Goal: Find specific page/section: Find specific page/section

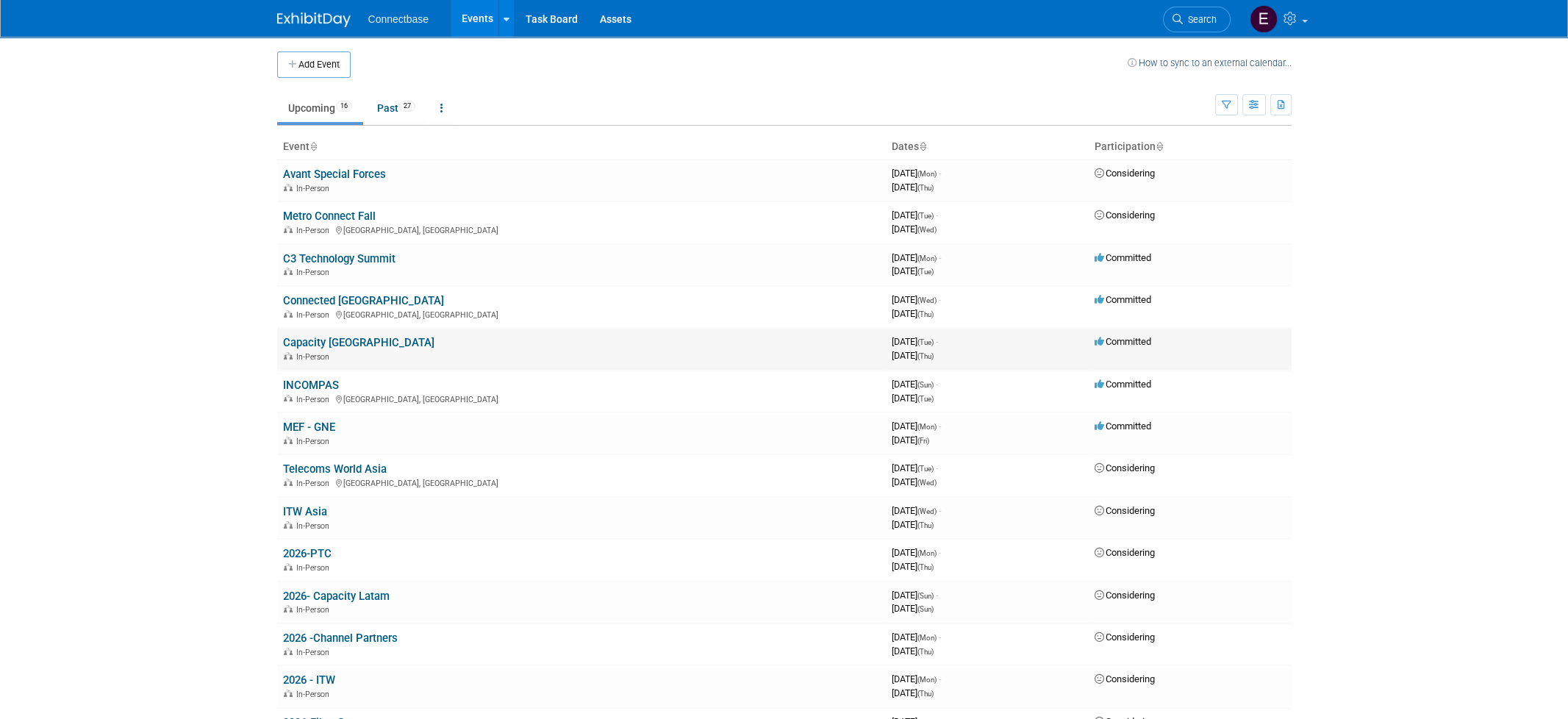
click at [342, 340] on link "Capacity [GEOGRAPHIC_DATA]" at bounding box center [359, 343] width 152 height 13
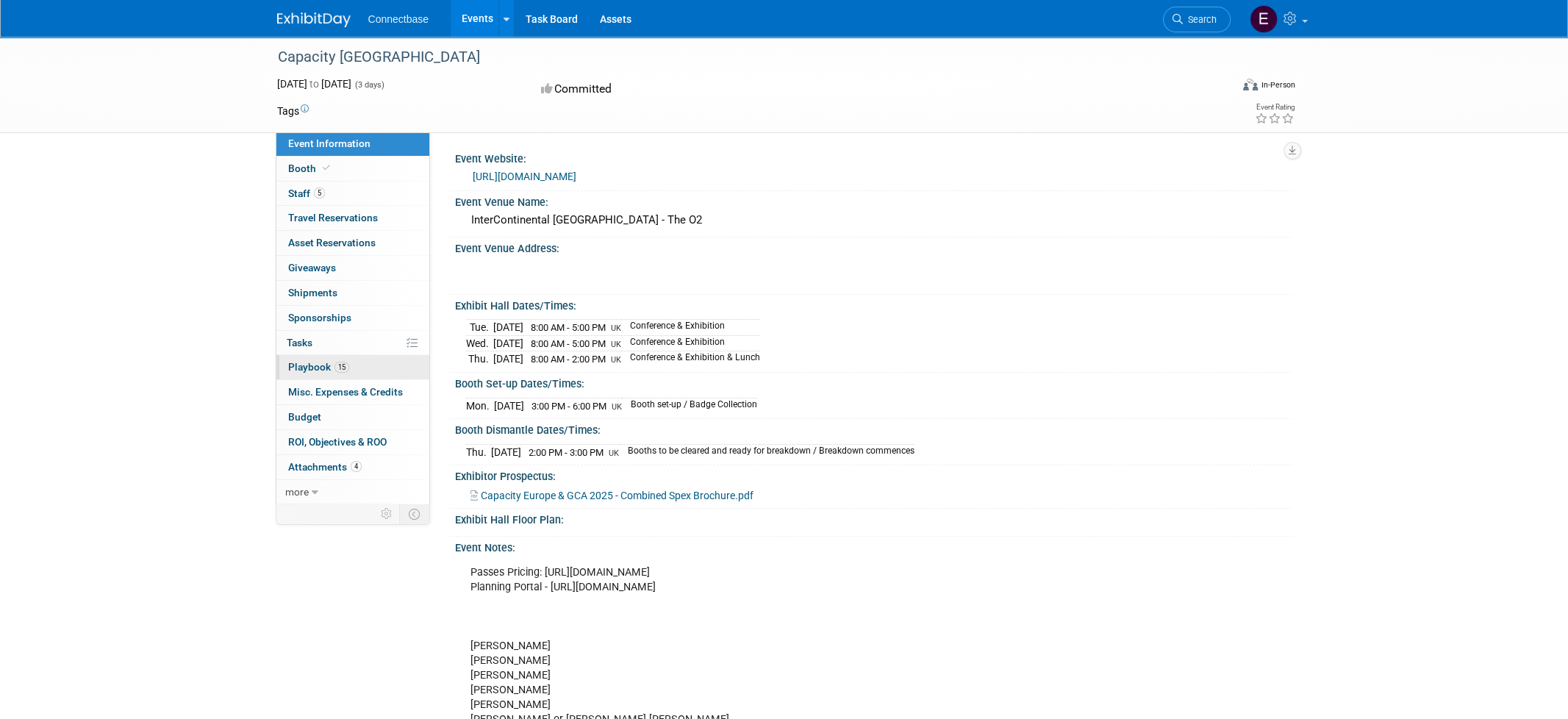
click at [356, 368] on link "15 Playbook 15" at bounding box center [353, 367] width 153 height 24
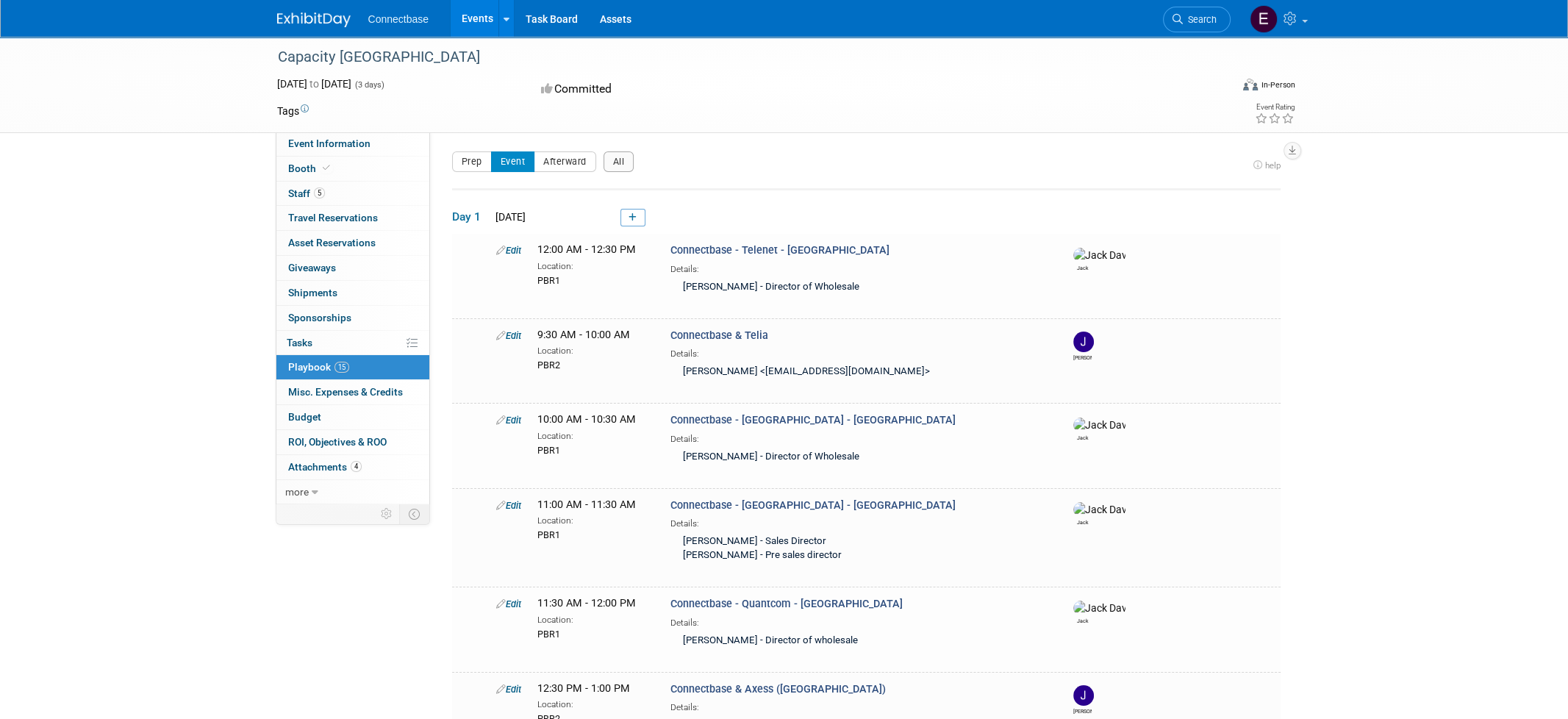
click at [804, 90] on div "Committed" at bounding box center [699, 89] width 325 height 26
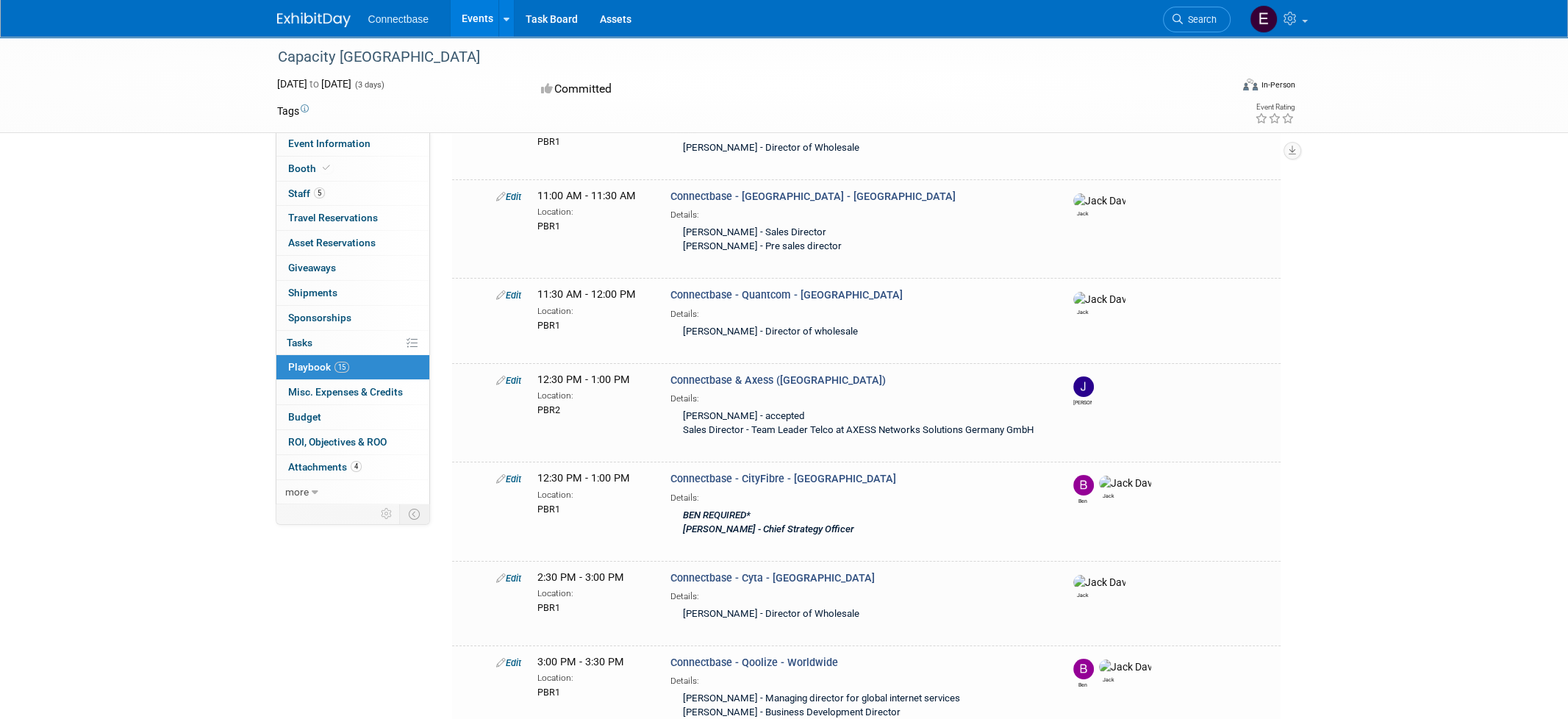
scroll to position [294, 0]
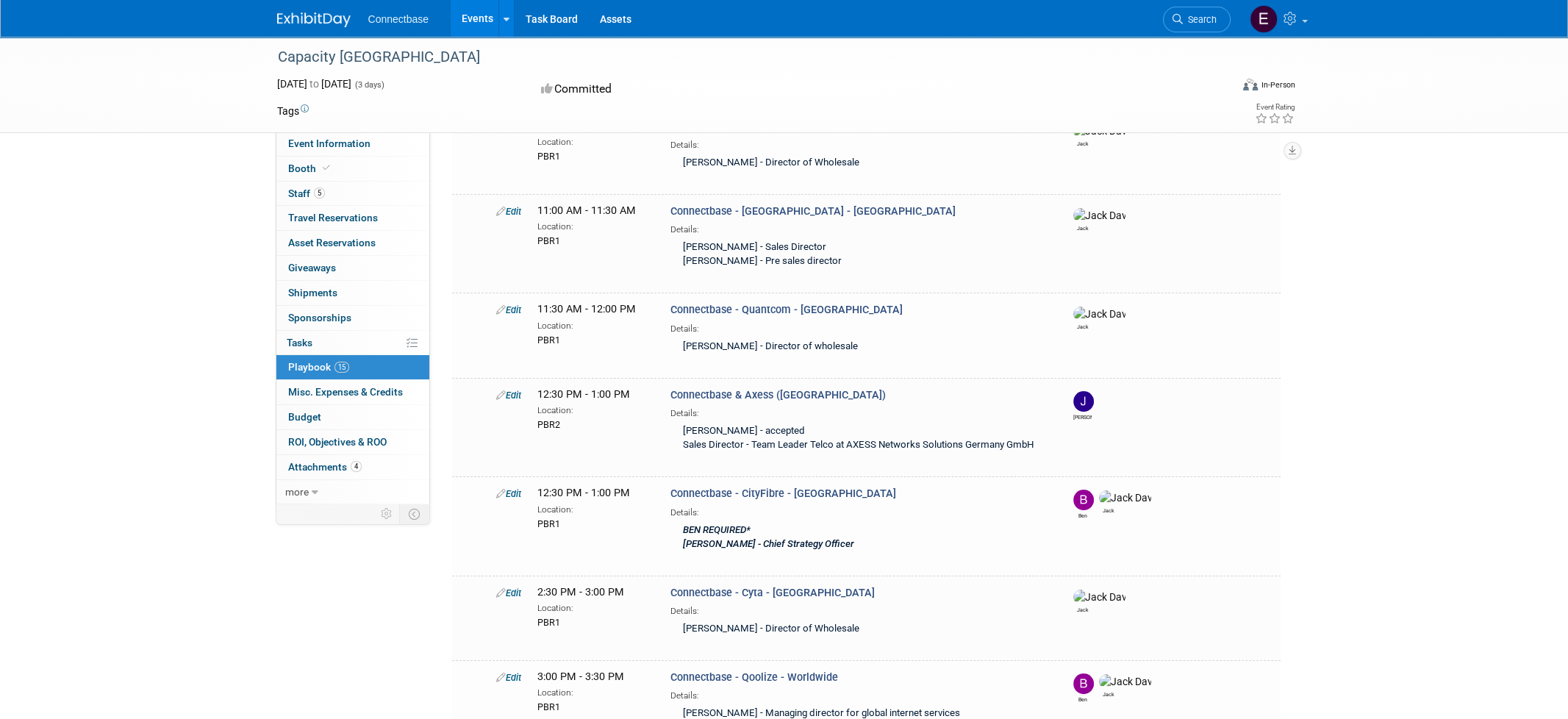
click at [204, 518] on div "Capacity Europe Oct 21, 2025 to Oct 23, 2025 (3 days) Oct 21, 2025 to Oct 23, 2…" at bounding box center [784, 609] width 1568 height 1732
